Goal: Find specific page/section: Find specific page/section

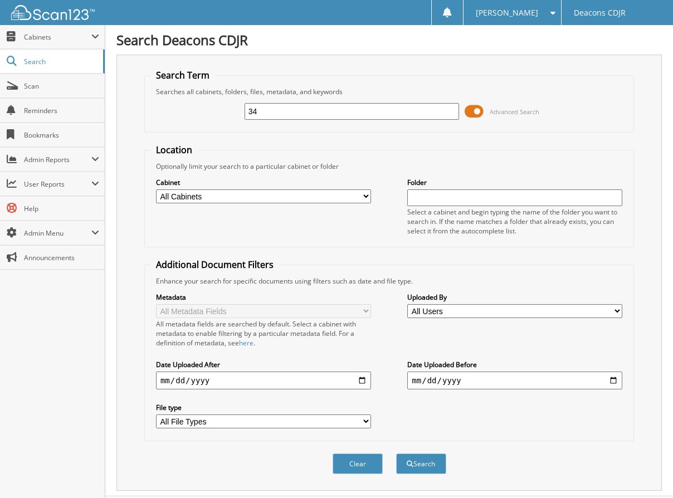
type input "3"
type input "42401"
click at [396, 453] on button "Search" at bounding box center [421, 463] width 50 height 21
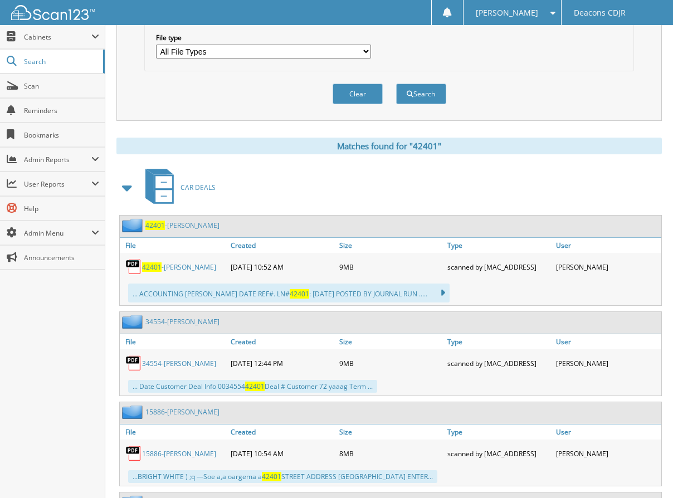
scroll to position [390, 0]
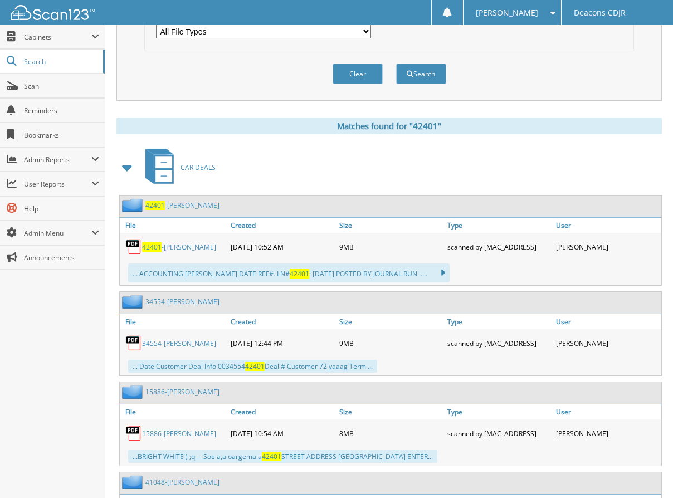
click at [125, 167] on span at bounding box center [128, 168] width 16 height 20
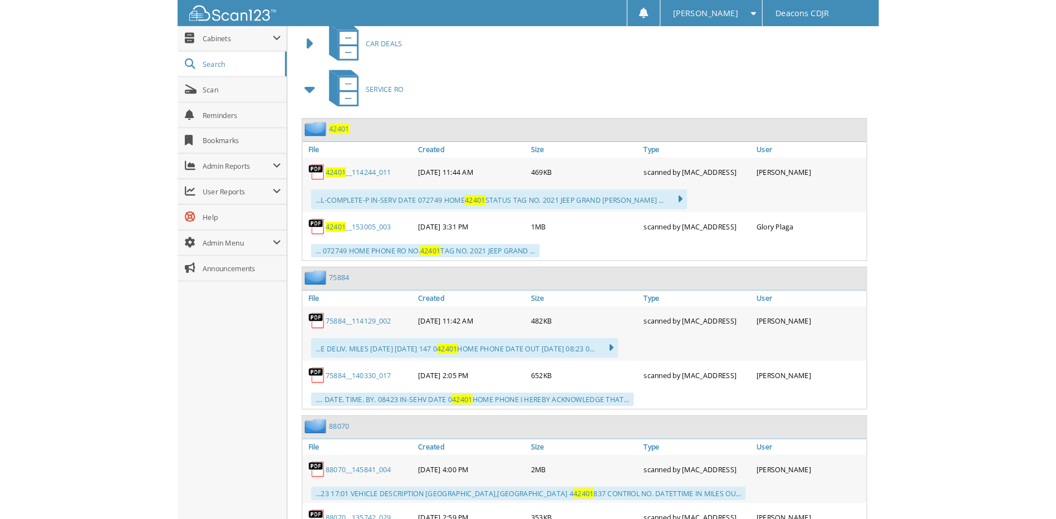
scroll to position [557, 0]
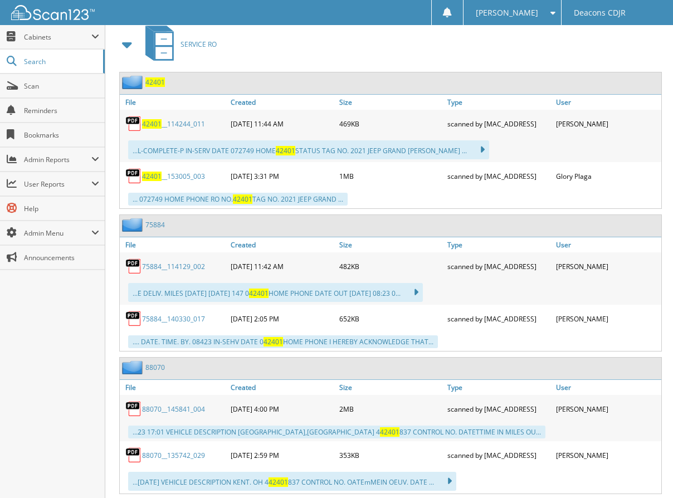
click at [158, 124] on span "42401" at bounding box center [151, 123] width 19 height 9
